Goal: Download file/media

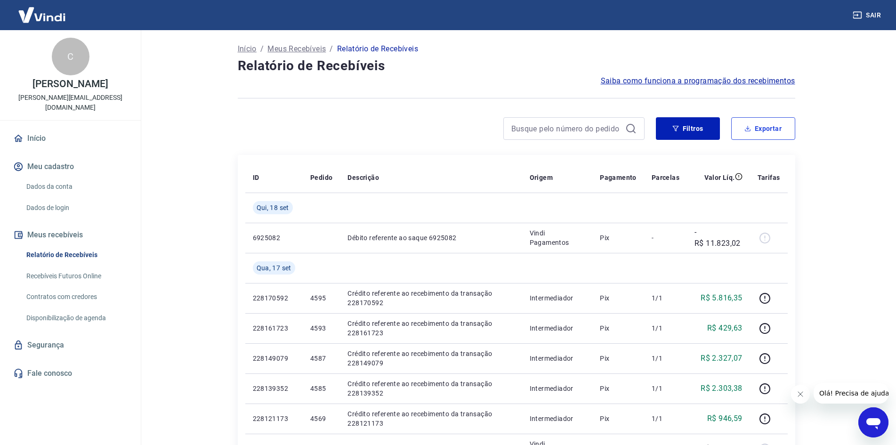
drag, startPoint x: 774, startPoint y: 124, endPoint x: 774, endPoint y: 130, distance: 6.1
click at [774, 124] on button "Exportar" at bounding box center [763, 128] width 64 height 23
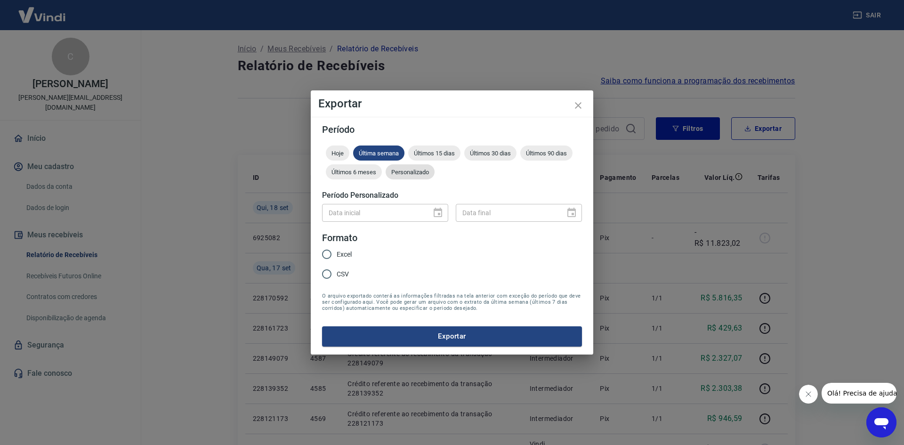
click at [420, 175] on span "Personalizado" at bounding box center [410, 172] width 49 height 7
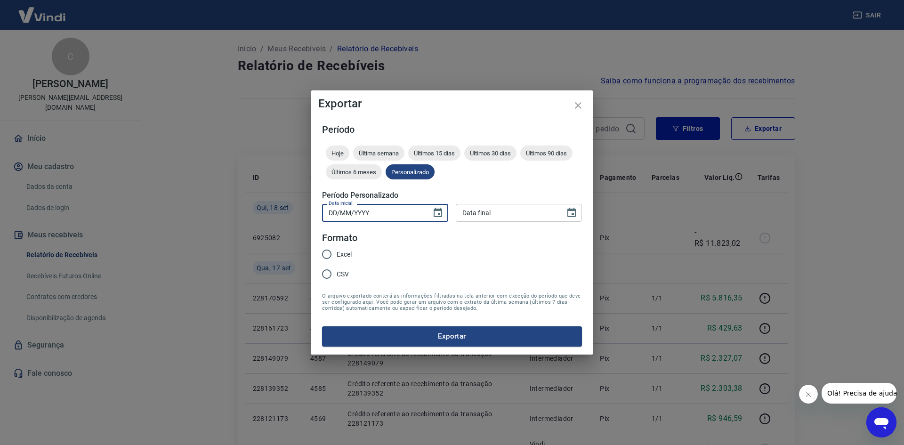
type input "DD/MM/YYYY"
click at [388, 219] on input "DD/MM/YYYY" at bounding box center [373, 212] width 103 height 17
click at [440, 211] on icon "Choose date" at bounding box center [438, 212] width 8 height 9
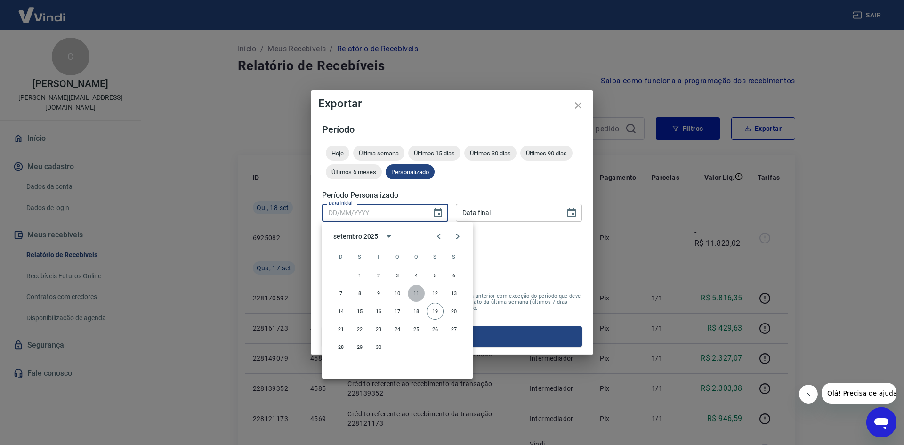
click at [414, 295] on button "11" at bounding box center [416, 293] width 17 height 17
type input "[DATE]"
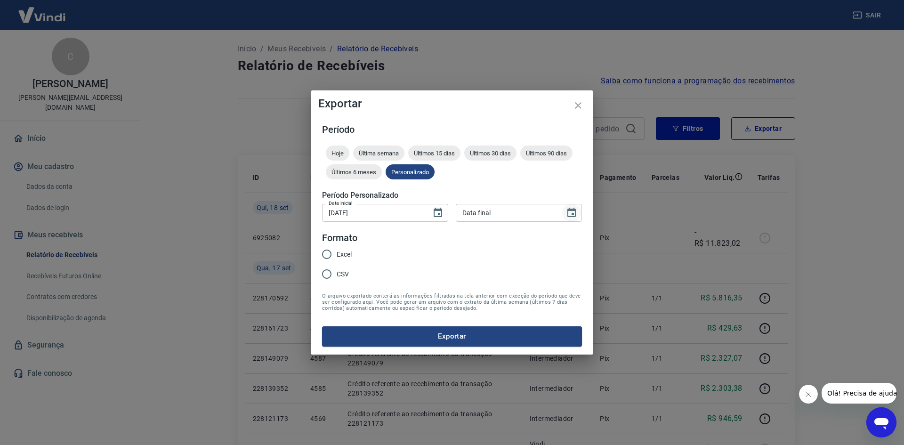
click at [572, 212] on icon "Choose date" at bounding box center [571, 212] width 11 height 11
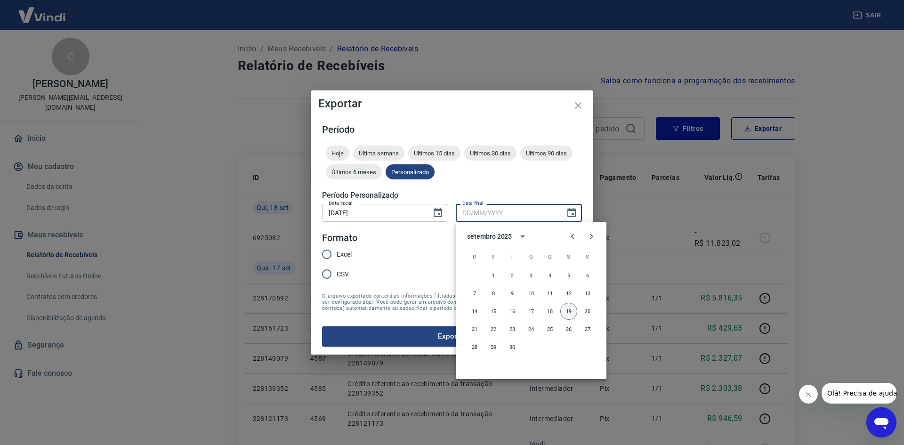
click at [567, 312] on button "19" at bounding box center [568, 311] width 17 height 17
type input "[DATE]"
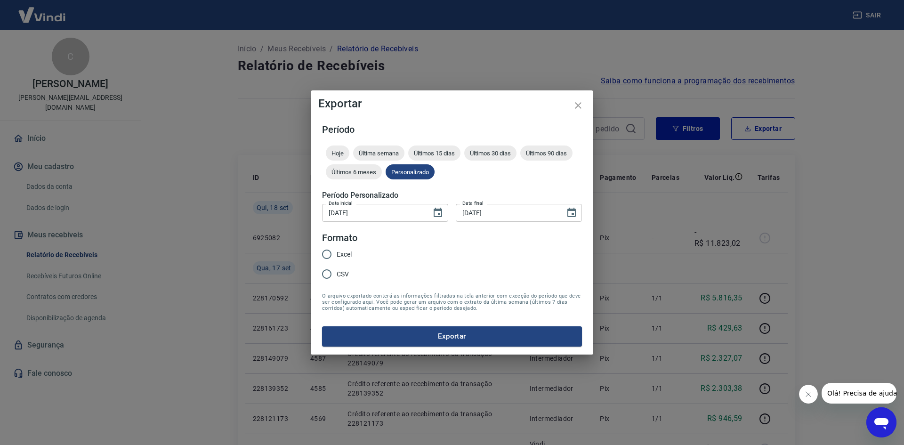
click at [341, 252] on span "Excel" at bounding box center [344, 255] width 15 height 10
click at [337, 252] on input "Excel" at bounding box center [327, 254] width 20 height 20
radio input "true"
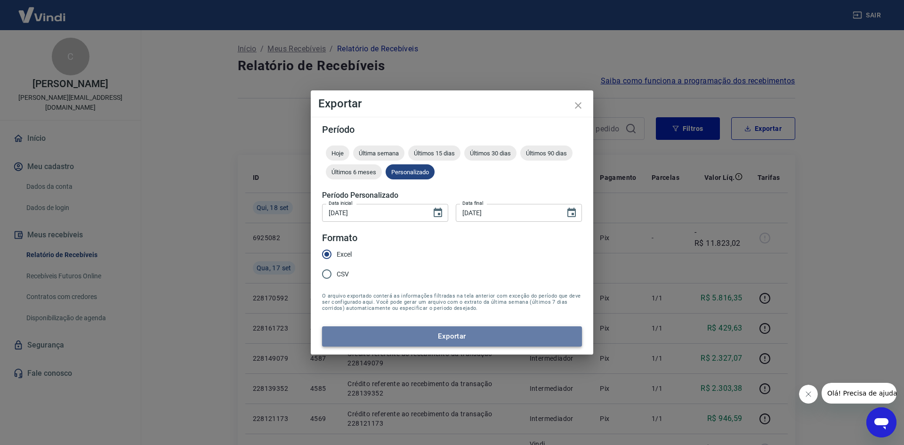
click at [453, 339] on button "Exportar" at bounding box center [452, 336] width 260 height 20
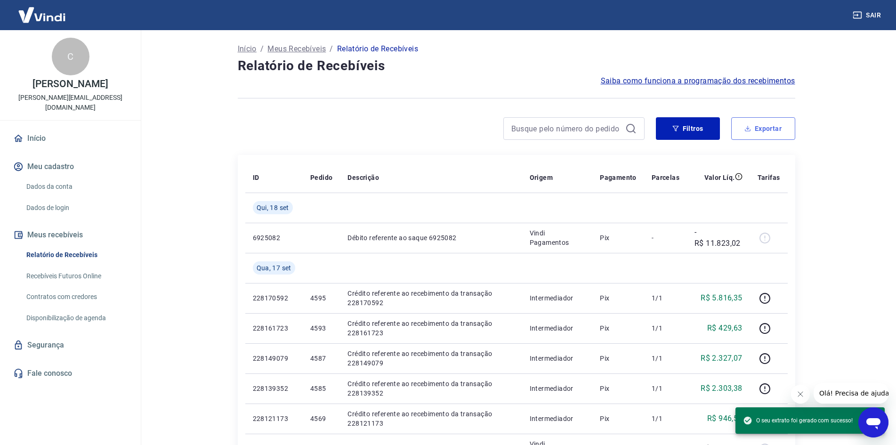
click at [772, 119] on button "Exportar" at bounding box center [763, 128] width 64 height 23
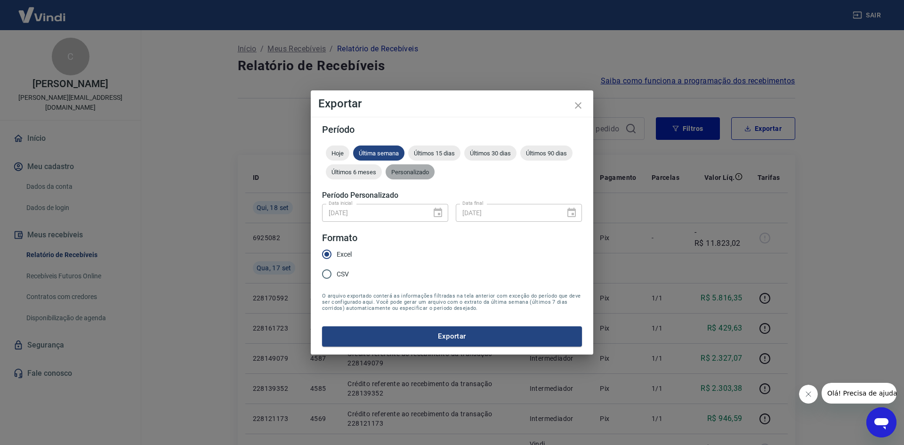
click at [412, 174] on span "Personalizado" at bounding box center [410, 172] width 49 height 7
click at [440, 218] on icon "Choose date, selected date is 11 de set de 2025" at bounding box center [437, 212] width 11 height 11
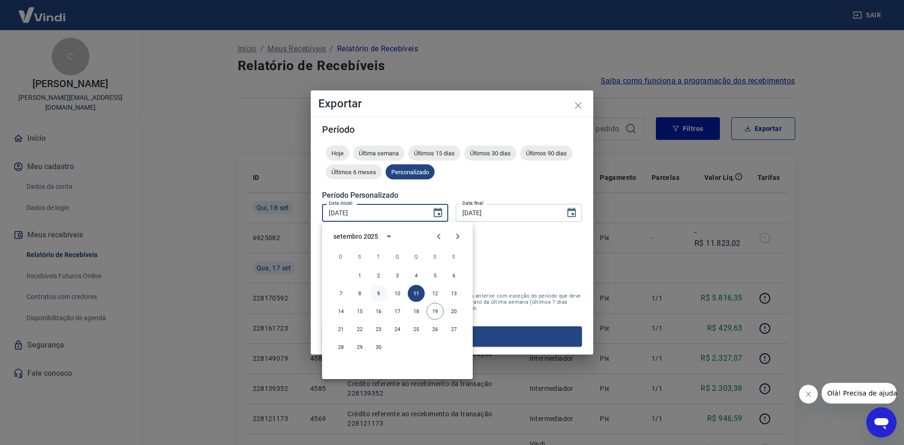
click at [378, 295] on button "9" at bounding box center [378, 293] width 17 height 17
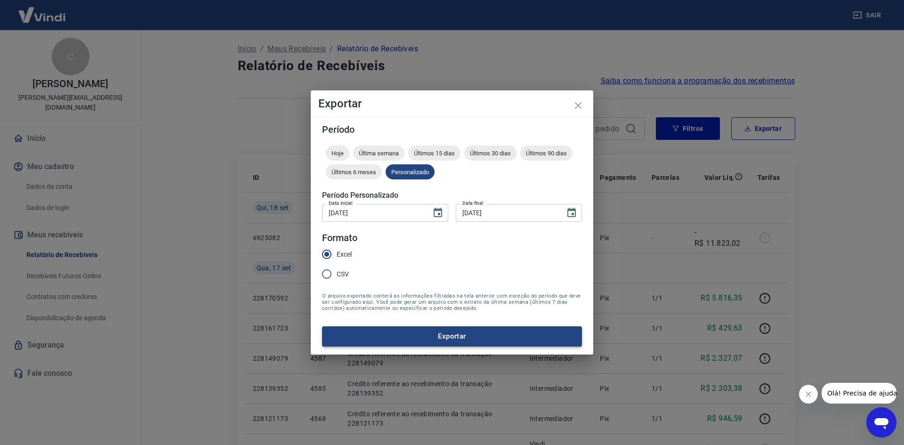
click at [478, 334] on button "Exportar" at bounding box center [452, 336] width 260 height 20
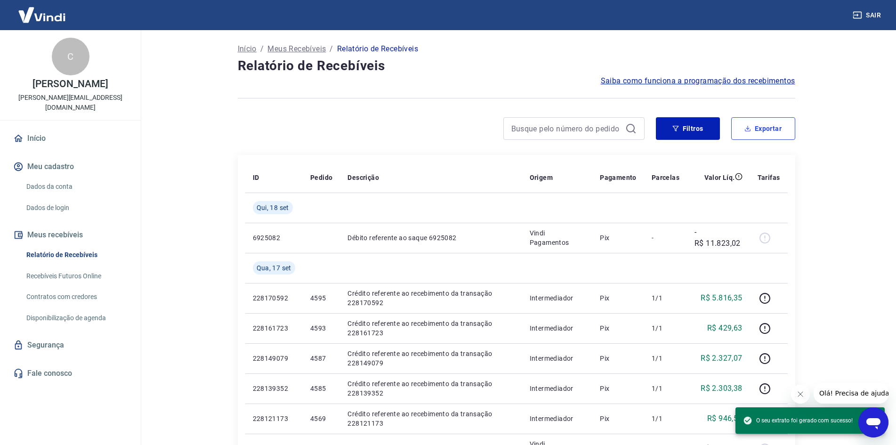
drag, startPoint x: 774, startPoint y: 132, endPoint x: 616, endPoint y: 223, distance: 182.3
click at [774, 132] on button "Exportar" at bounding box center [763, 128] width 64 height 23
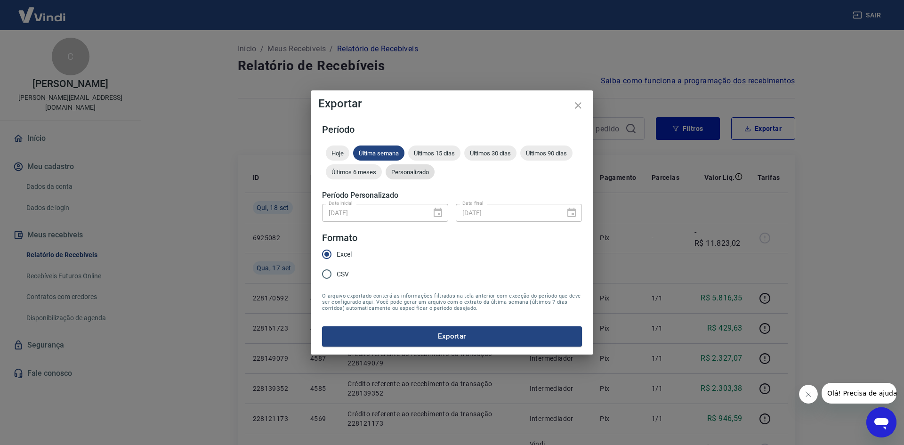
click at [411, 173] on span "Personalizado" at bounding box center [410, 172] width 49 height 7
click at [405, 203] on div "Data inicial [DATE] Data inicial Data final [DATE] Data final" at bounding box center [452, 211] width 260 height 23
click at [402, 211] on input "[DATE]" at bounding box center [373, 212] width 103 height 17
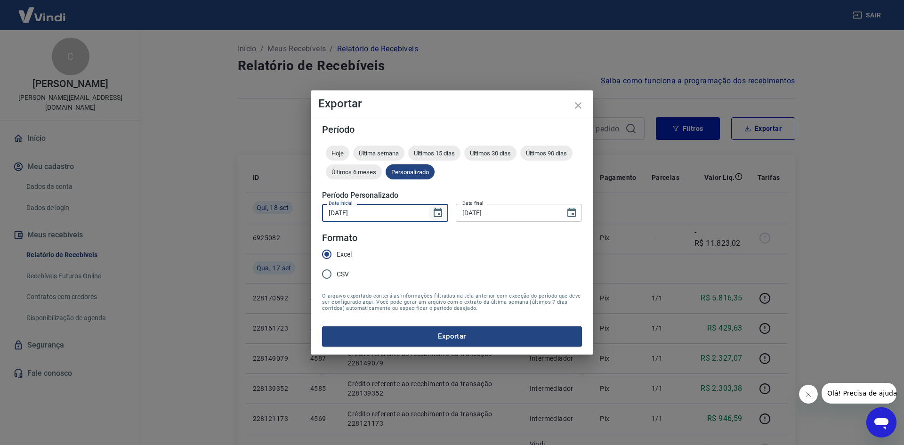
click at [437, 211] on icon "Choose date, selected date is 9 de set de 2025" at bounding box center [438, 212] width 8 height 9
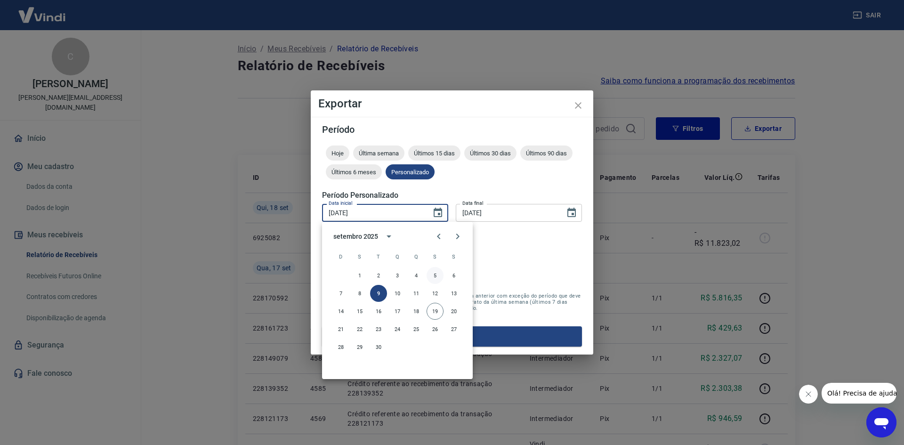
click at [435, 277] on button "5" at bounding box center [435, 275] width 17 height 17
type input "[DATE]"
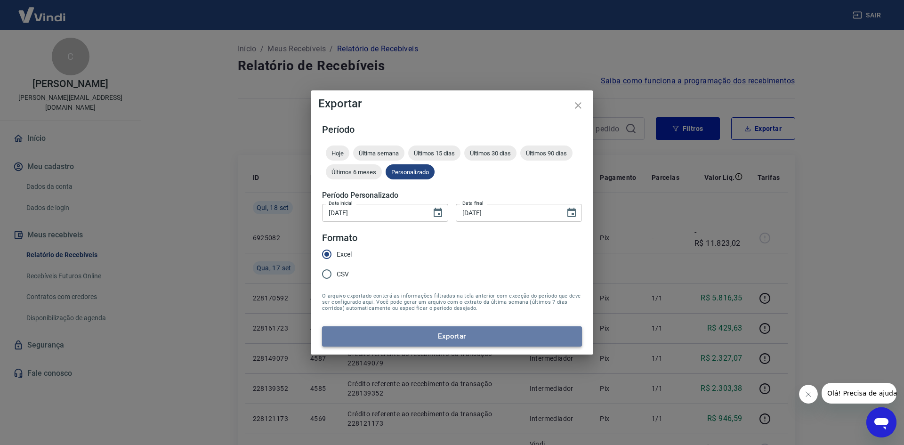
click at [413, 336] on button "Exportar" at bounding box center [452, 336] width 260 height 20
